Goal: Find contact information: Find contact information

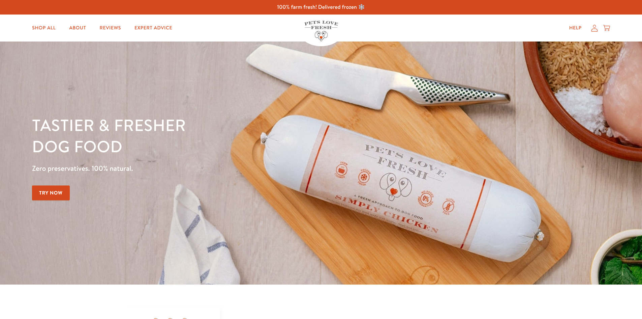
scroll to position [1283, 0]
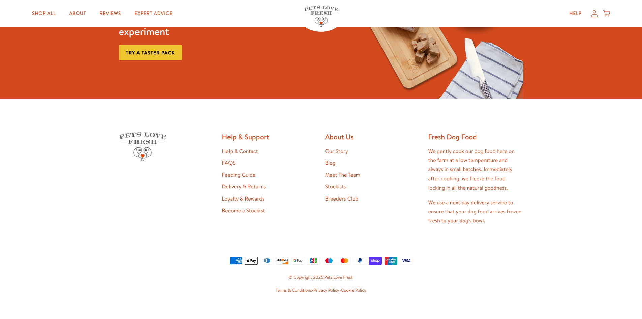
click at [242, 147] on link "Help & Contact" at bounding box center [240, 150] width 36 height 7
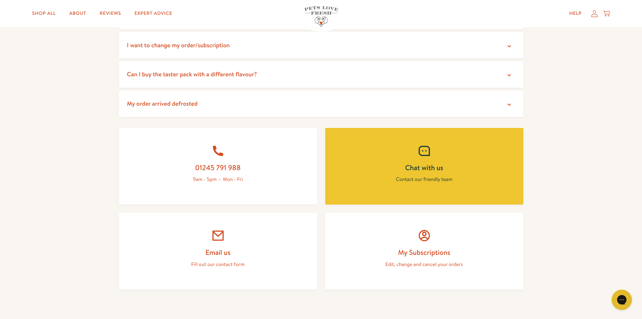
click at [243, 225] on link "Email us Fill out our contact form" at bounding box center [218, 250] width 198 height 77
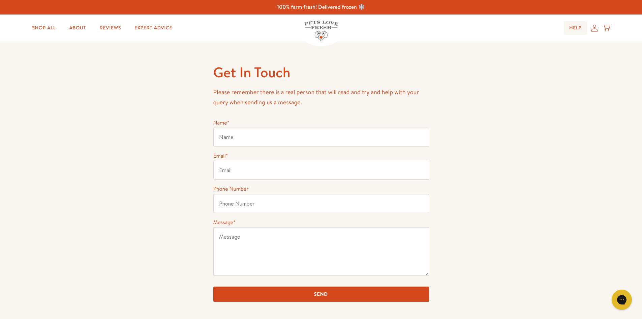
click at [576, 27] on link "Help" at bounding box center [575, 27] width 23 height 13
